Goal: Task Accomplishment & Management: Manage account settings

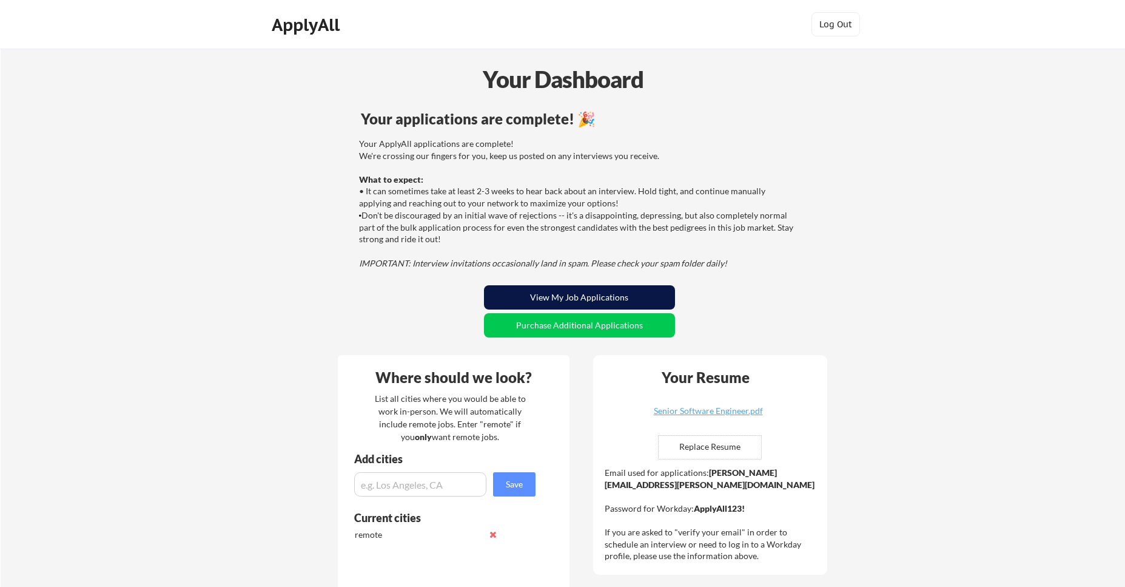
click at [655, 299] on button "View My Job Applications" at bounding box center [579, 297] width 191 height 24
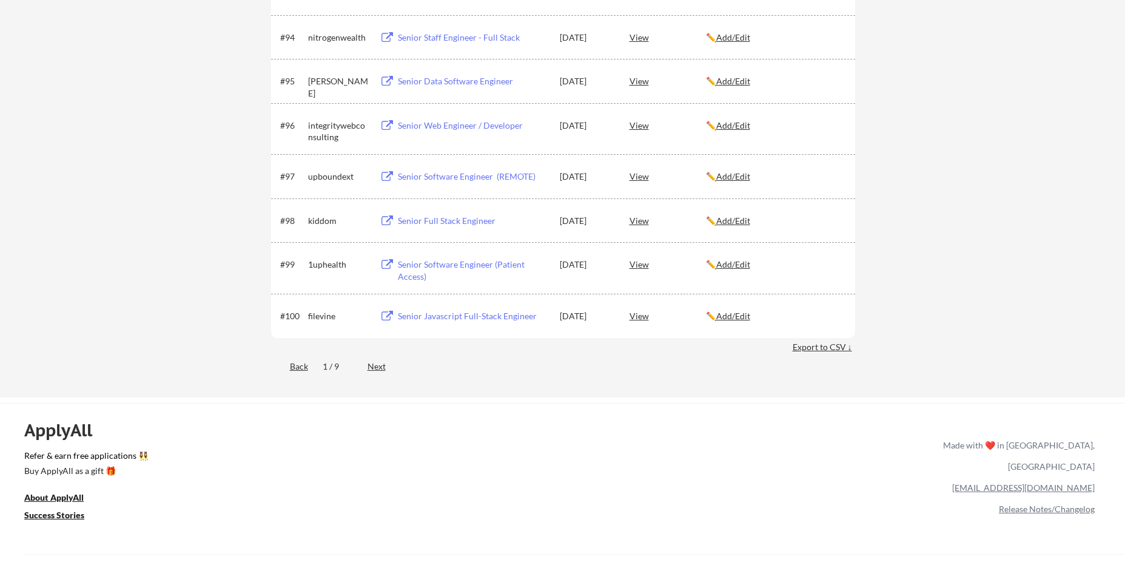
scroll to position [4684, 0]
click at [372, 366] on div "Next" at bounding box center [384, 365] width 32 height 12
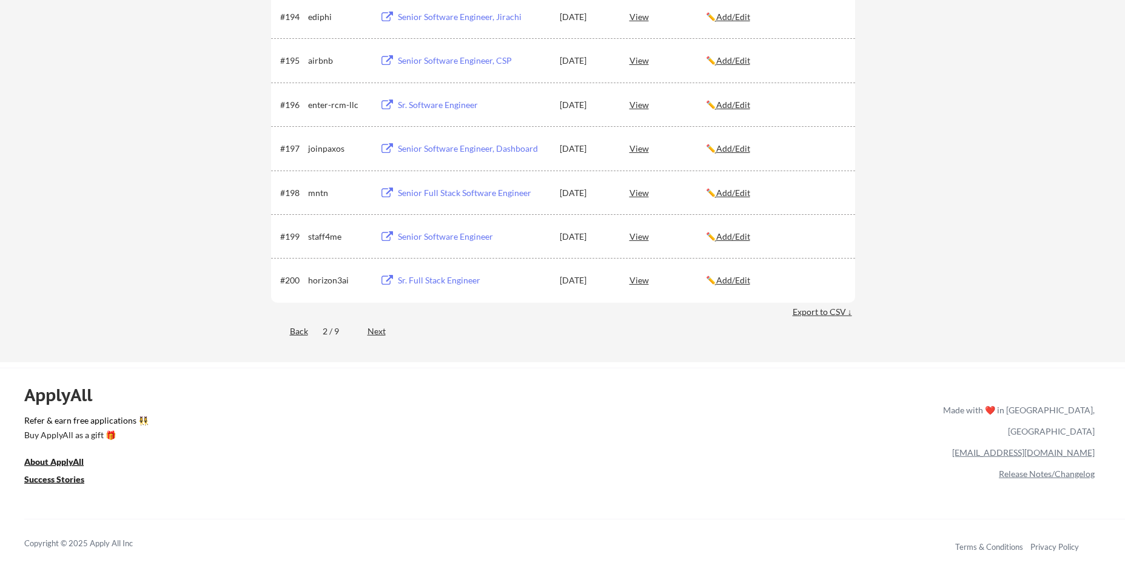
scroll to position [4752, 0]
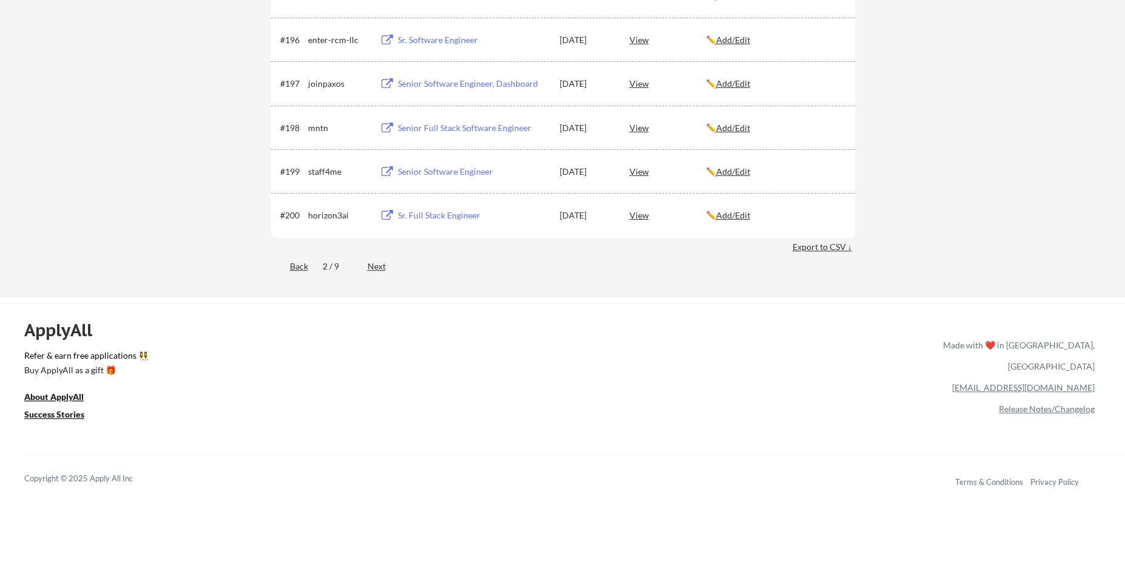
click at [374, 266] on div "Next" at bounding box center [384, 266] width 32 height 12
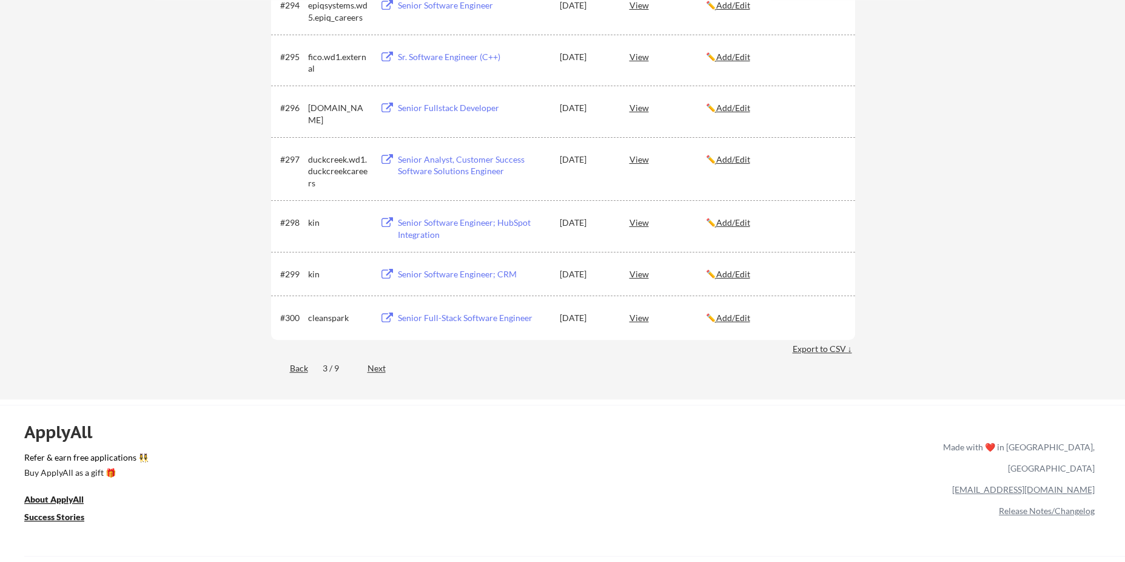
click at [372, 371] on div "Next" at bounding box center [384, 368] width 32 height 12
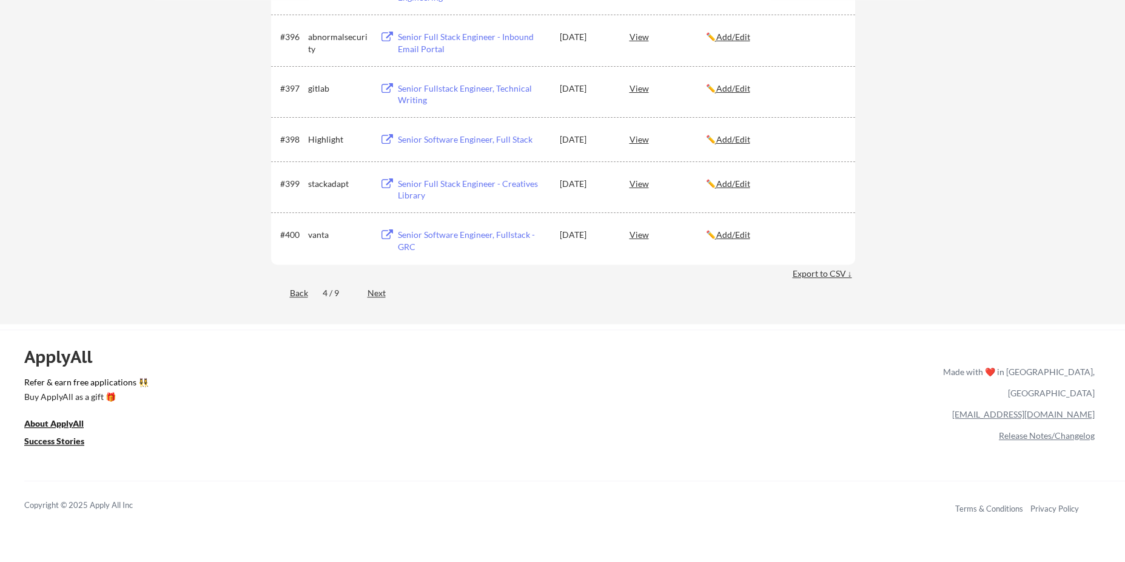
click at [375, 296] on div "Next" at bounding box center [384, 293] width 32 height 12
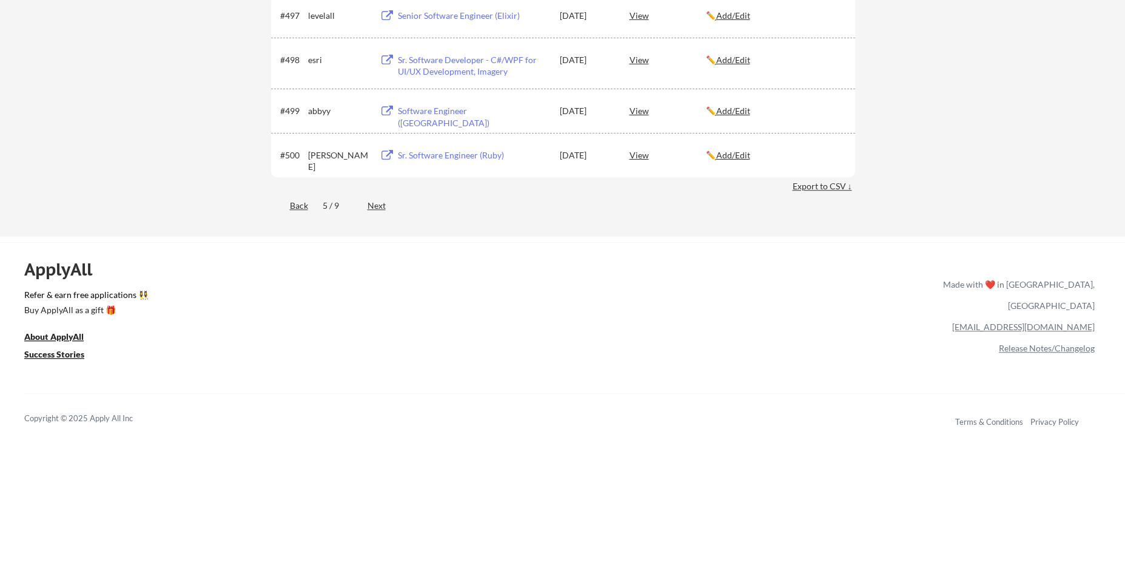
scroll to position [4742, 0]
click at [378, 199] on div "Back 5 / 9 Next" at bounding box center [563, 207] width 584 height 25
click at [375, 207] on div "Next" at bounding box center [384, 206] width 32 height 12
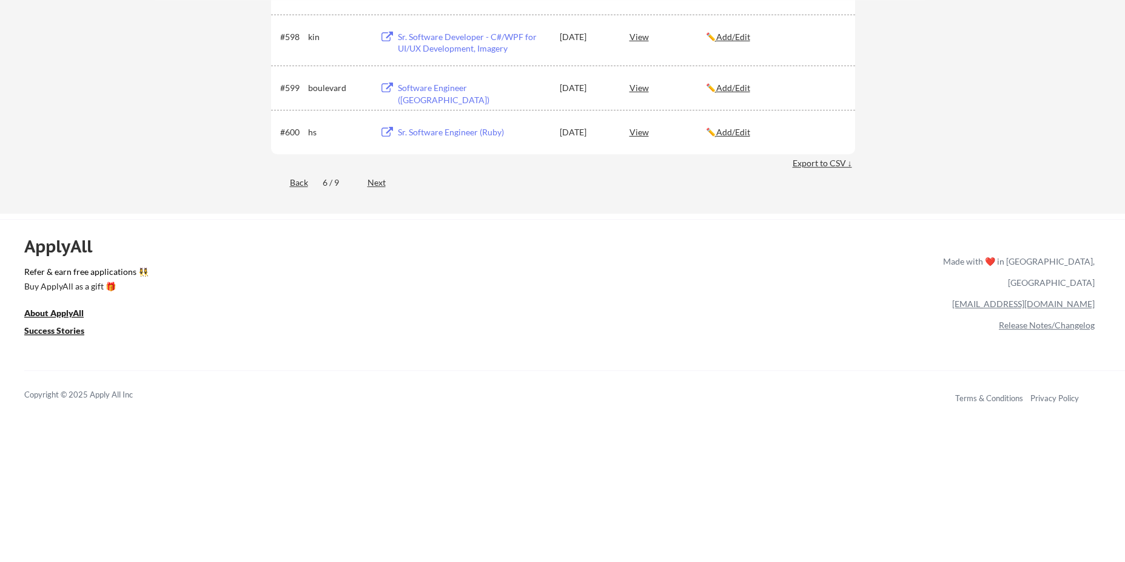
scroll to position [3818, 0]
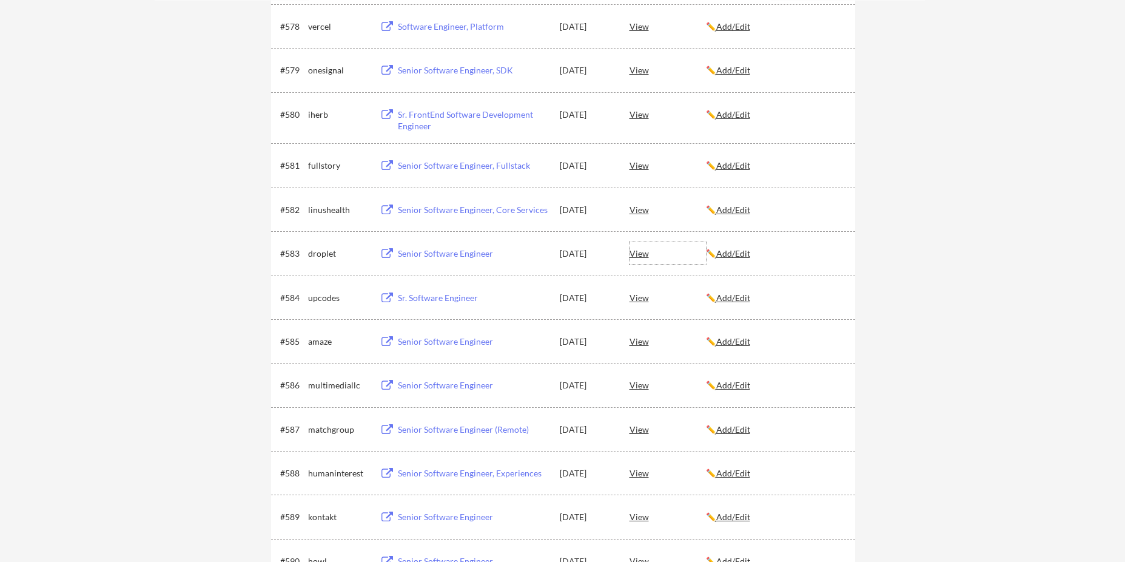
click at [641, 257] on div "View" at bounding box center [668, 253] width 76 height 22
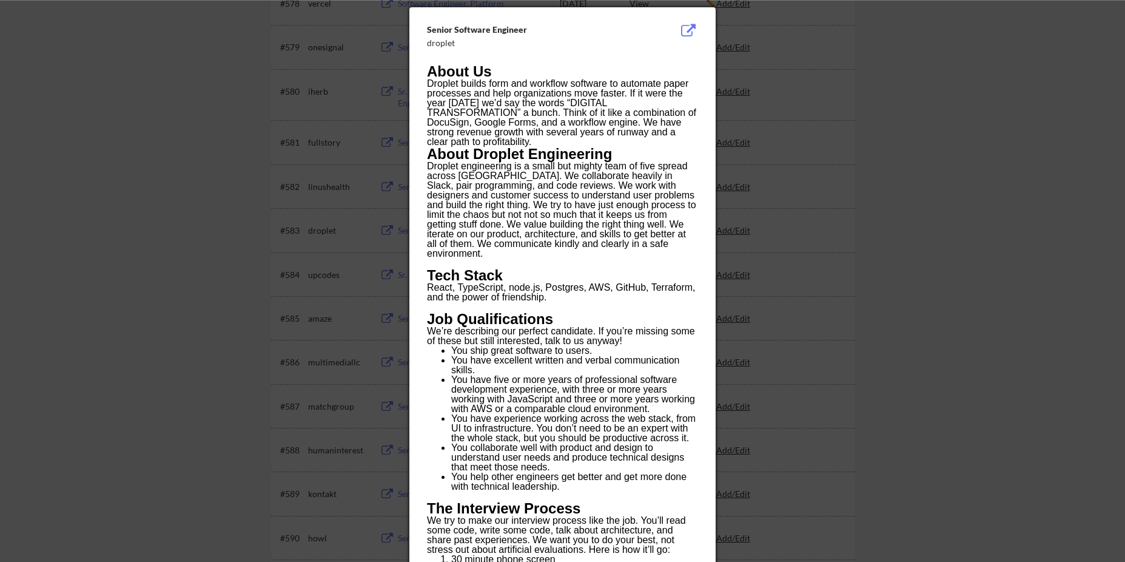
scroll to position [3847, 0]
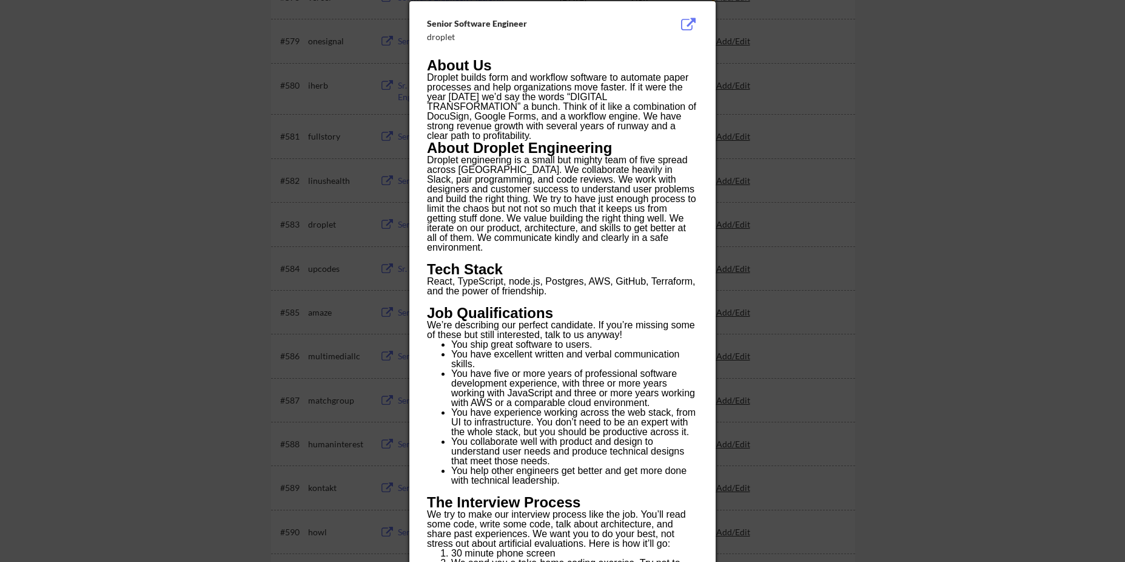
click at [895, 96] on div at bounding box center [562, 281] width 1125 height 562
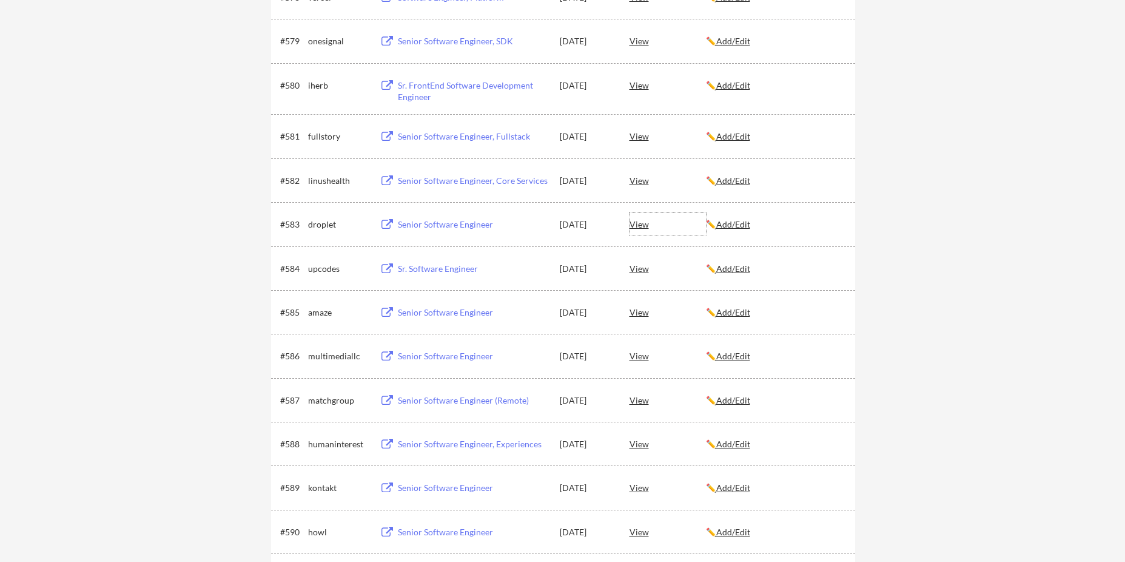
click at [636, 226] on div "View" at bounding box center [668, 224] width 76 height 22
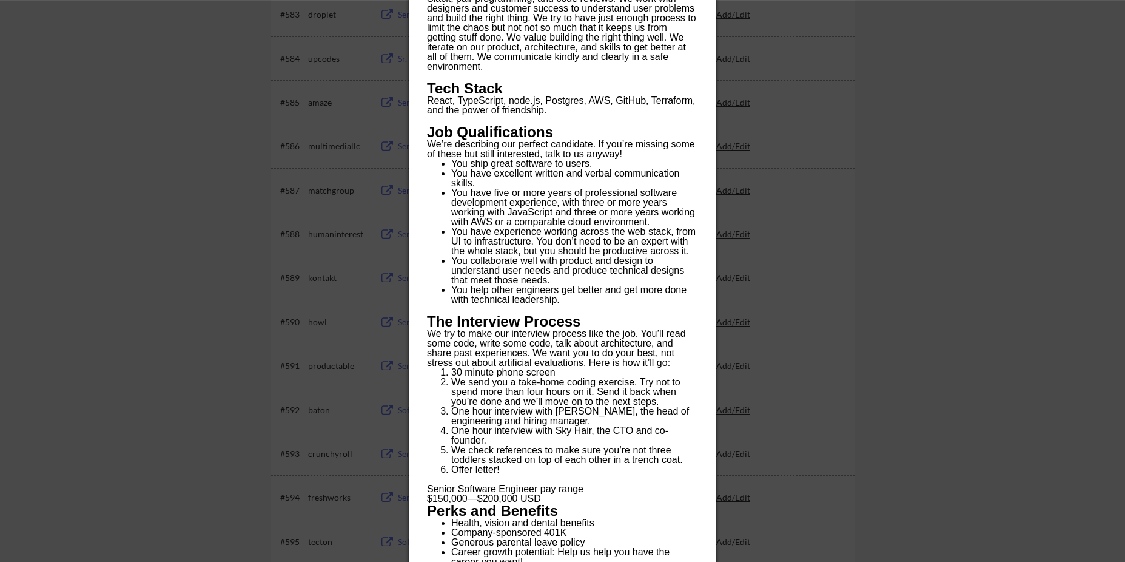
scroll to position [4060, 0]
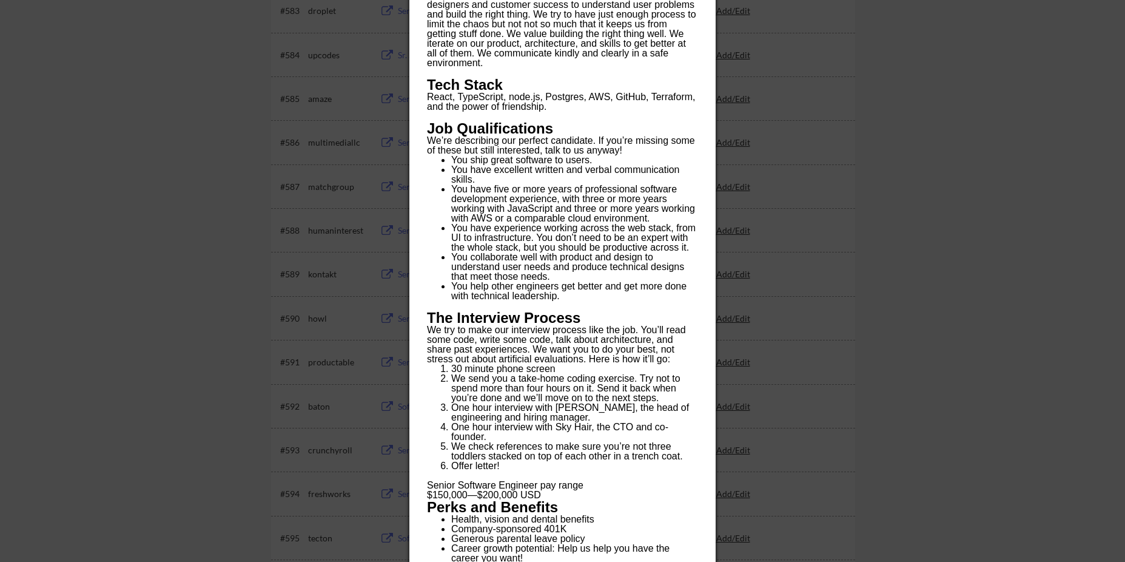
click at [938, 167] on div at bounding box center [562, 281] width 1125 height 562
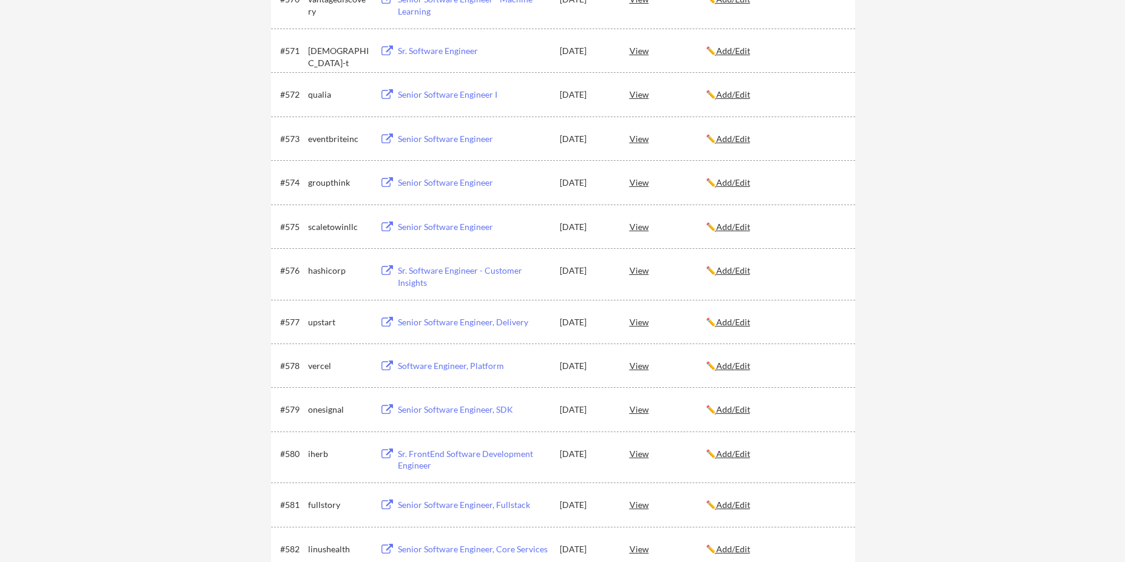
scroll to position [3478, 0]
